Goal: Browse casually

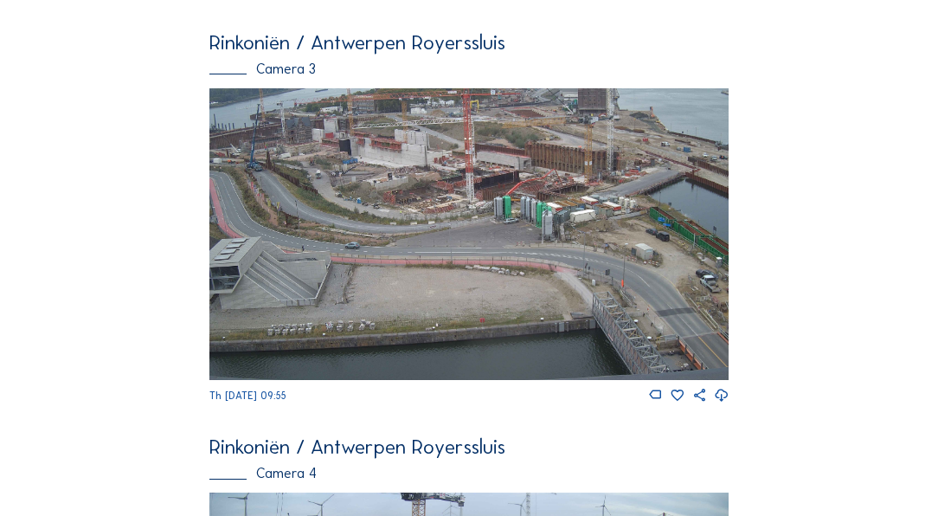
scroll to position [1299, 0]
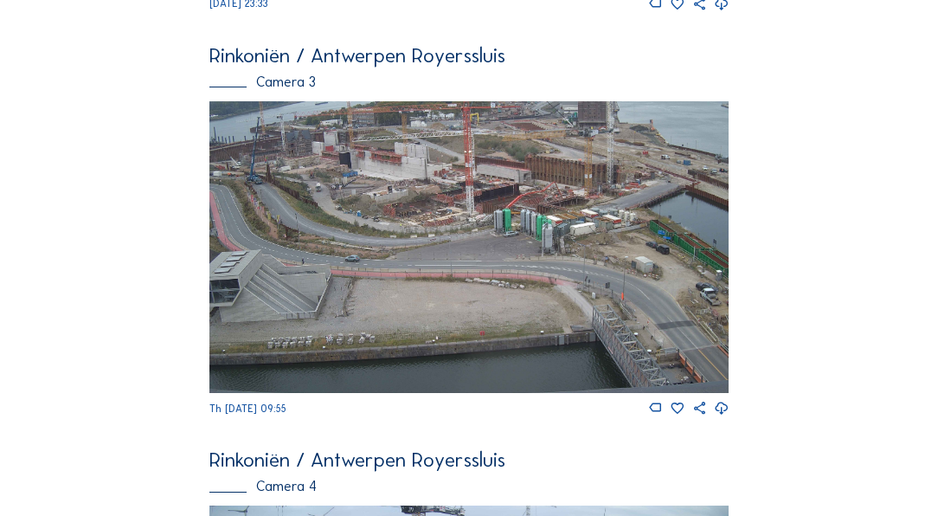
click at [365, 196] on img at bounding box center [468, 247] width 518 height 292
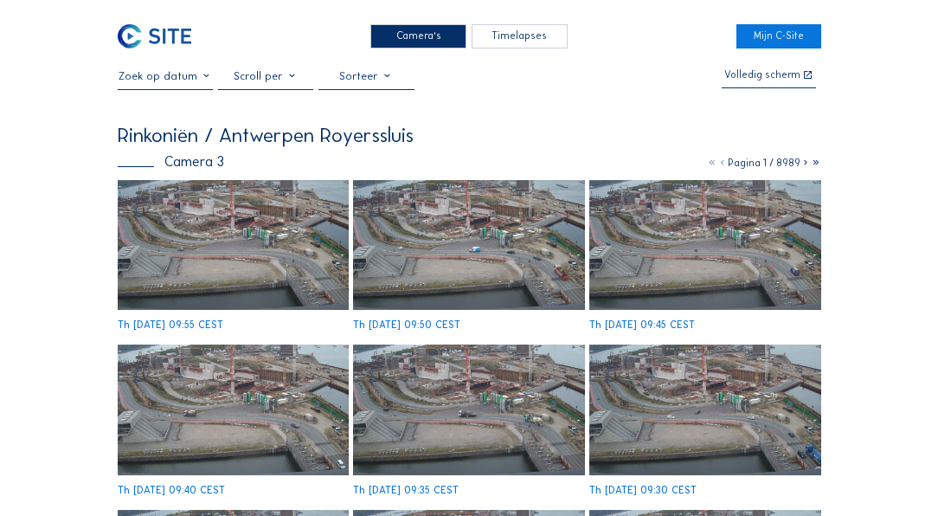
click at [199, 270] on img at bounding box center [233, 245] width 231 height 130
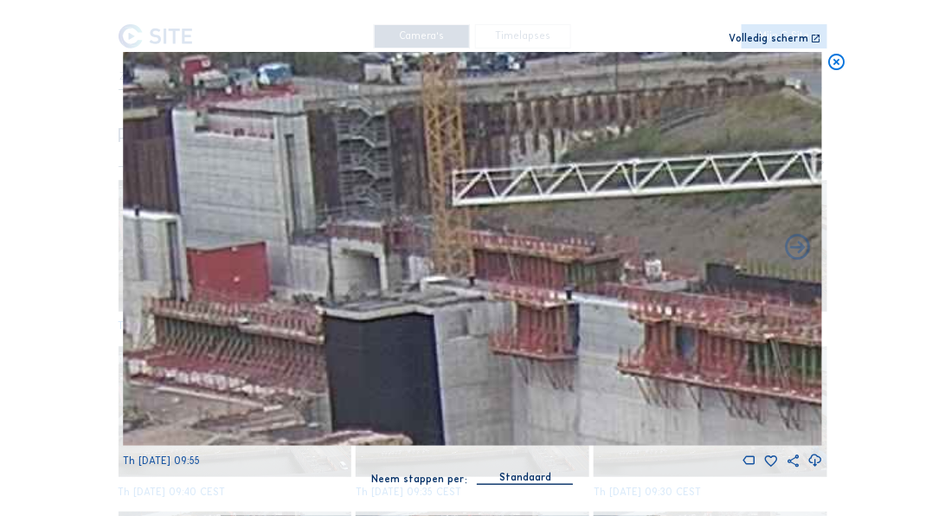
drag, startPoint x: 479, startPoint y: 93, endPoint x: 465, endPoint y: 320, distance: 228.1
click at [465, 320] on img at bounding box center [472, 249] width 699 height 394
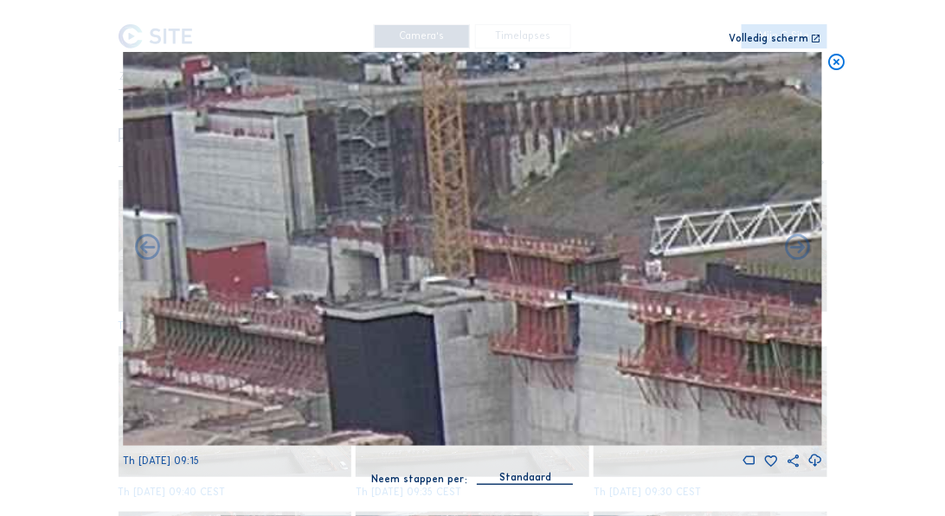
click at [831, 65] on icon at bounding box center [836, 62] width 20 height 21
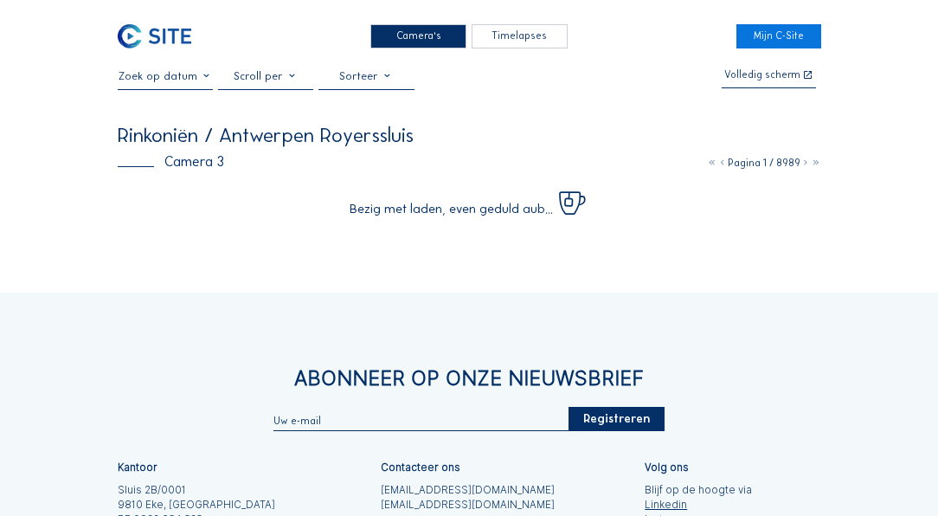
click at [419, 29] on div "Camera's" at bounding box center [418, 36] width 96 height 25
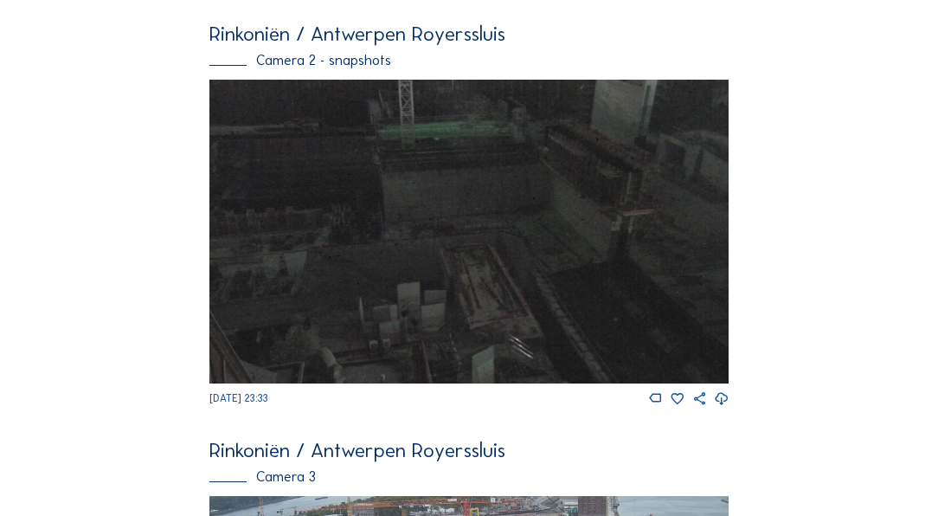
scroll to position [1199, 0]
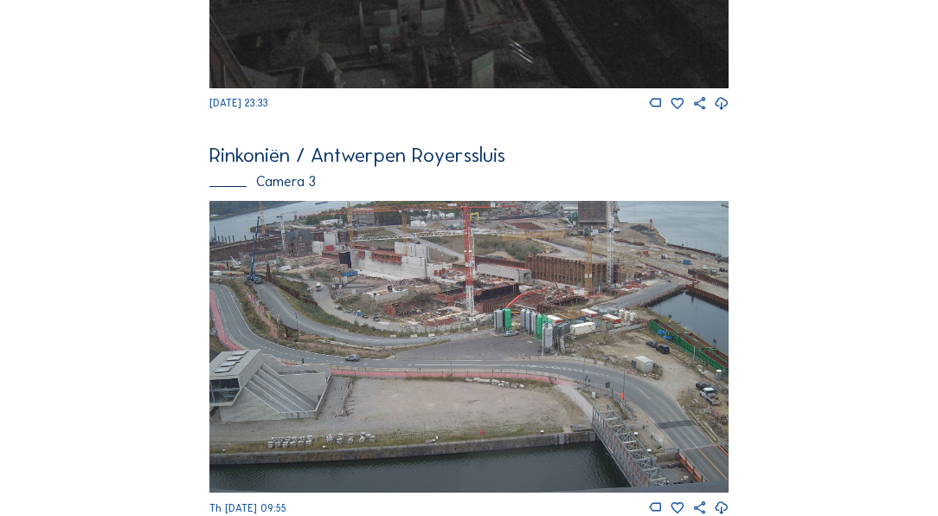
click at [301, 260] on img at bounding box center [468, 347] width 518 height 292
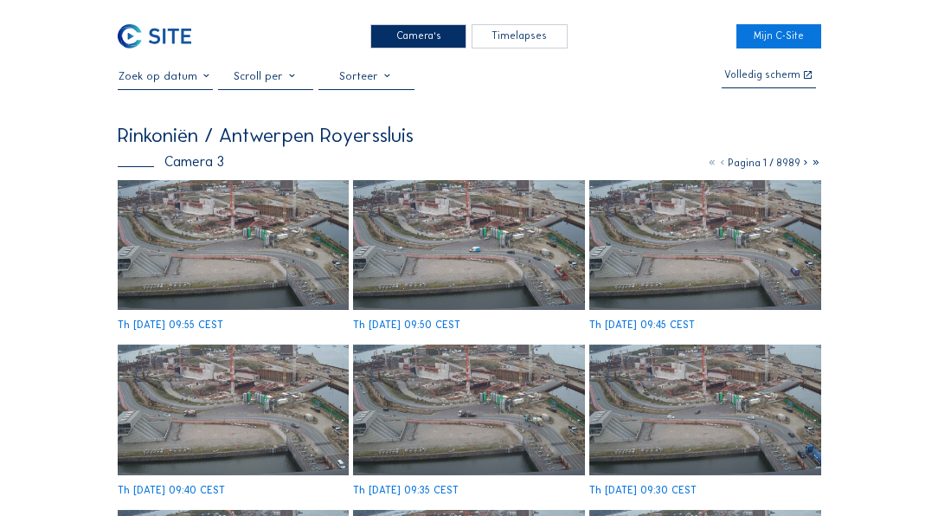
click at [241, 244] on img at bounding box center [233, 245] width 231 height 130
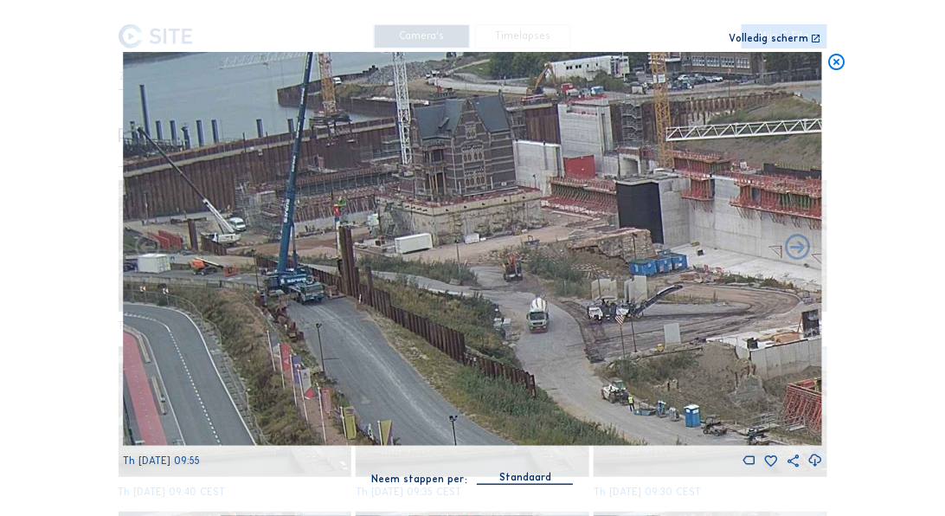
drag, startPoint x: 258, startPoint y: 177, endPoint x: 551, endPoint y: 290, distance: 314.5
click at [564, 290] on img at bounding box center [472, 249] width 699 height 394
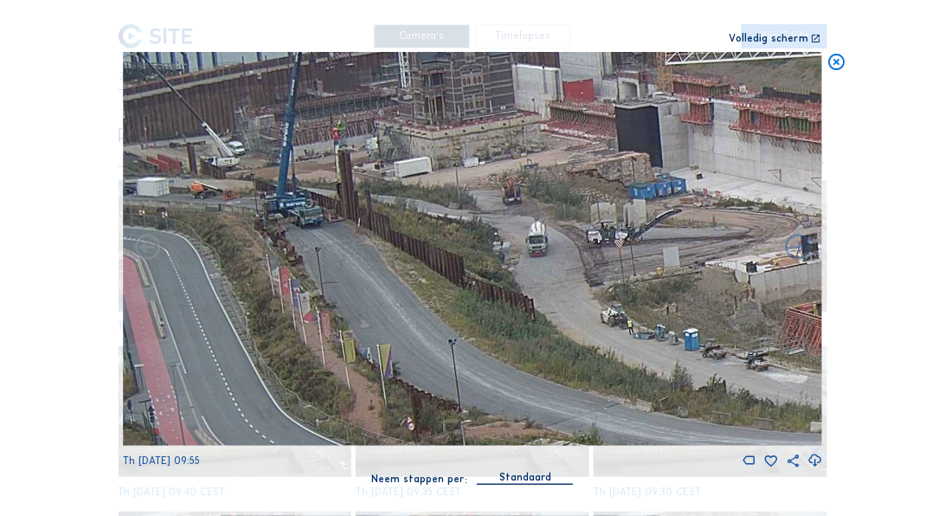
drag, startPoint x: 454, startPoint y: 316, endPoint x: 469, endPoint y: 240, distance: 77.6
click at [469, 240] on img at bounding box center [472, 249] width 699 height 394
click at [842, 59] on icon at bounding box center [836, 62] width 20 height 21
